Goal: Information Seeking & Learning: Learn about a topic

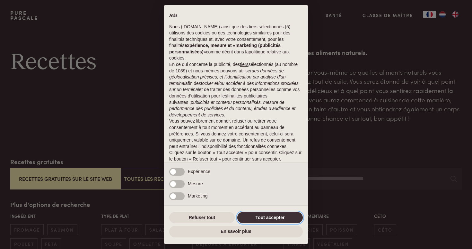
click at [269, 216] on button "Tout accepter" at bounding box center [270, 218] width 66 height 12
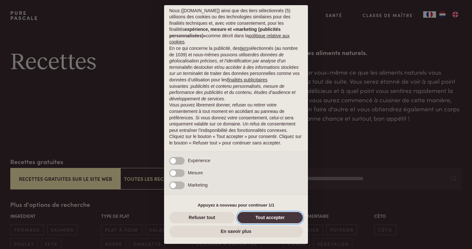
click at [269, 217] on button "Tout accepter" at bounding box center [270, 218] width 66 height 12
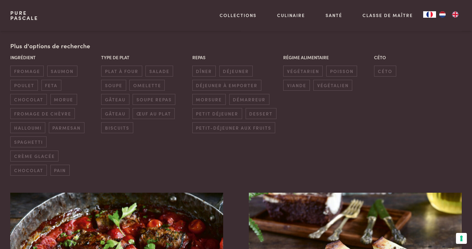
scroll to position [159, 0]
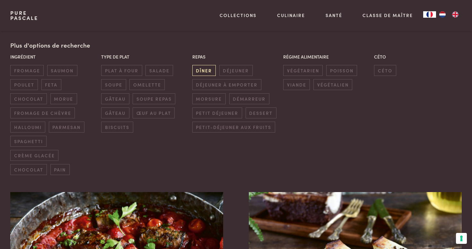
click at [207, 70] on span "dîner" at bounding box center [203, 70] width 23 height 11
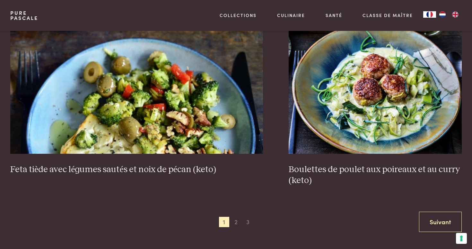
scroll to position [1237, 0]
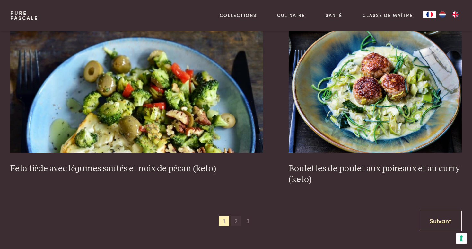
click at [237, 223] on span "2" at bounding box center [236, 221] width 10 height 10
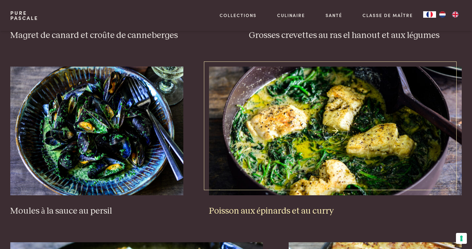
scroll to position [464, 0]
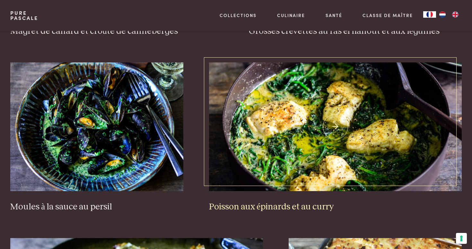
click at [287, 151] on img at bounding box center [335, 126] width 253 height 129
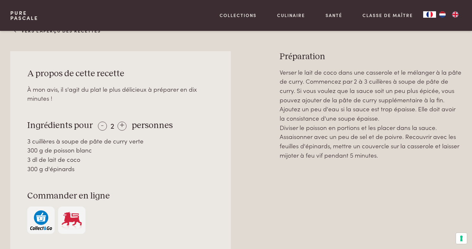
scroll to position [262, 0]
